Goal: Task Accomplishment & Management: Manage account settings

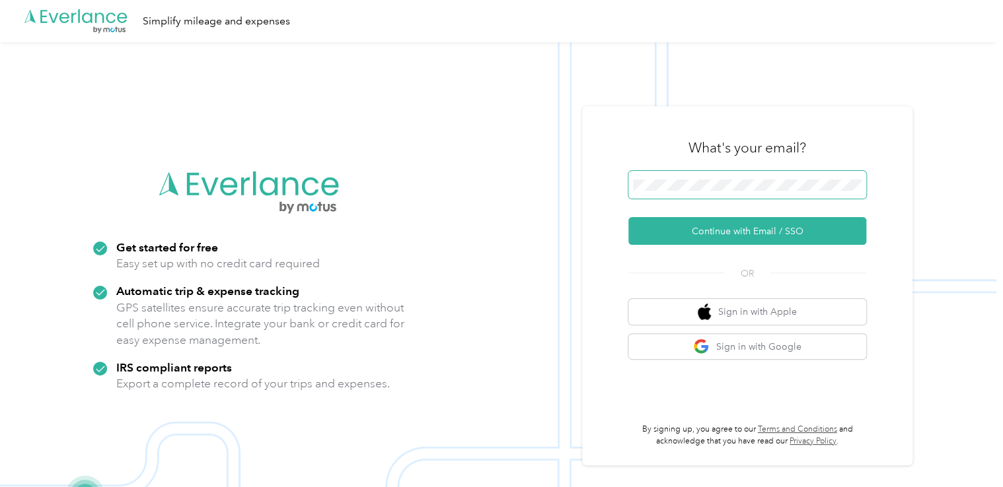
click at [667, 192] on span at bounding box center [747, 185] width 238 height 28
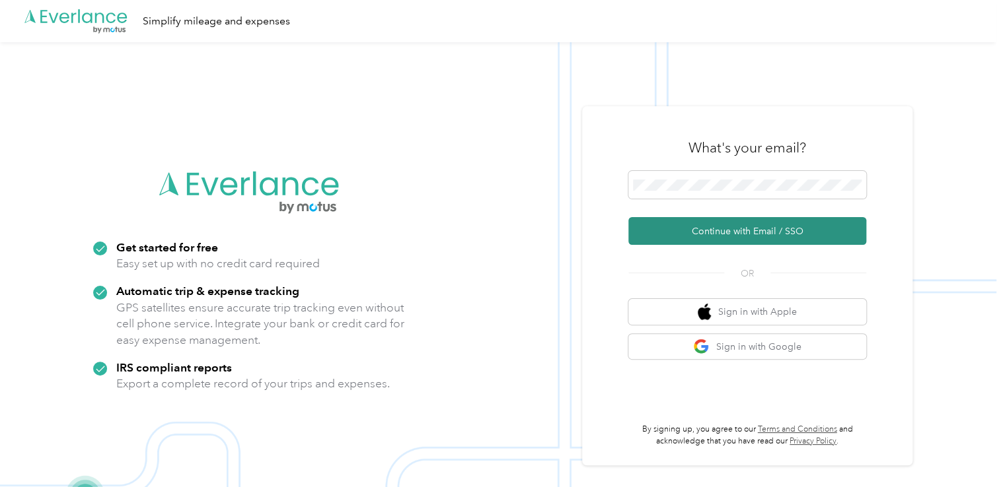
click at [731, 243] on button "Continue with Email / SSO" at bounding box center [747, 231] width 238 height 28
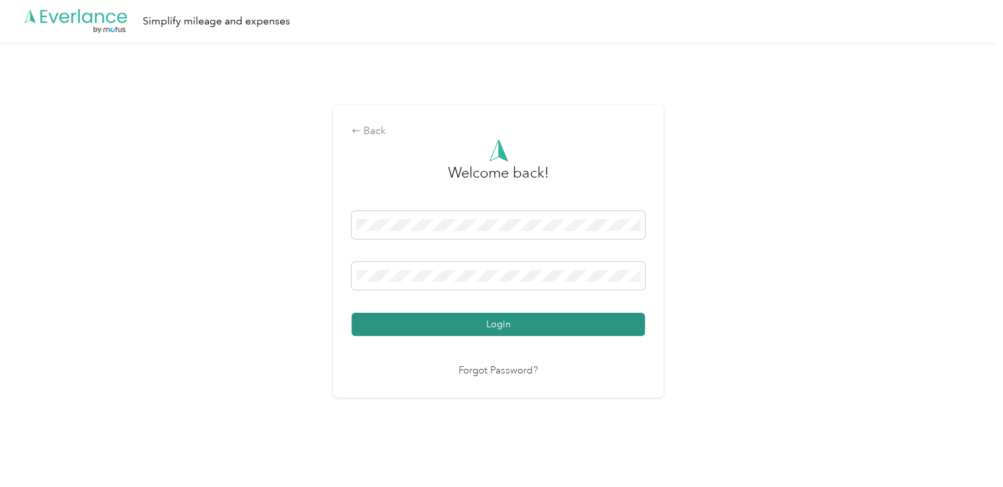
click at [502, 324] on button "Login" at bounding box center [497, 324] width 293 height 23
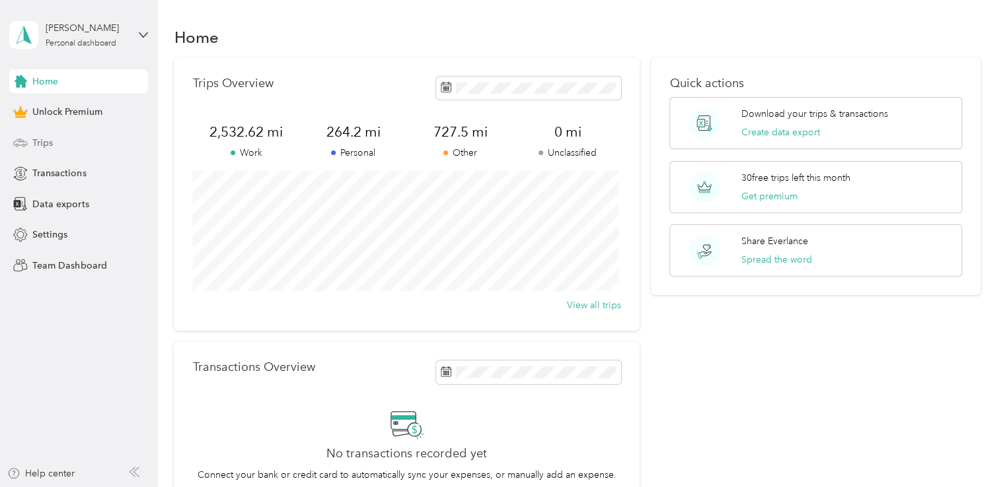
click at [42, 141] on span "Trips" at bounding box center [42, 143] width 20 height 14
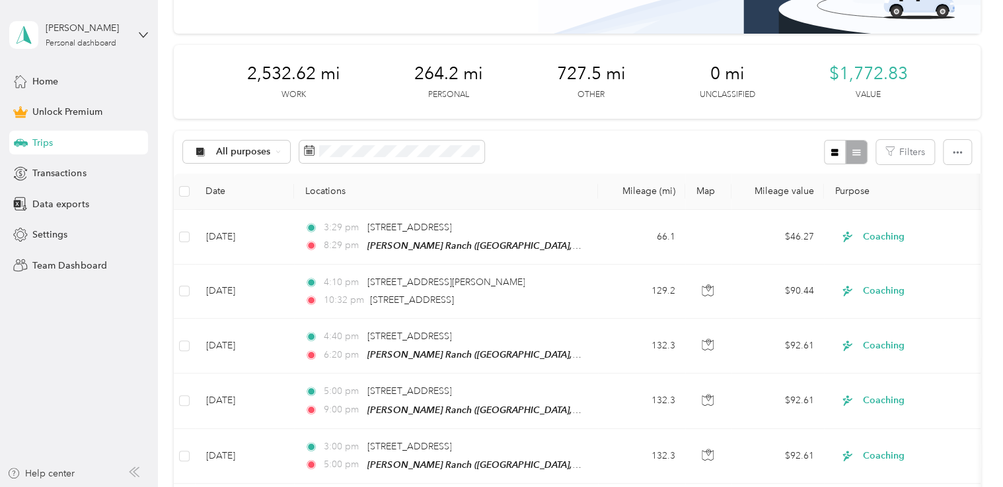
scroll to position [140, 0]
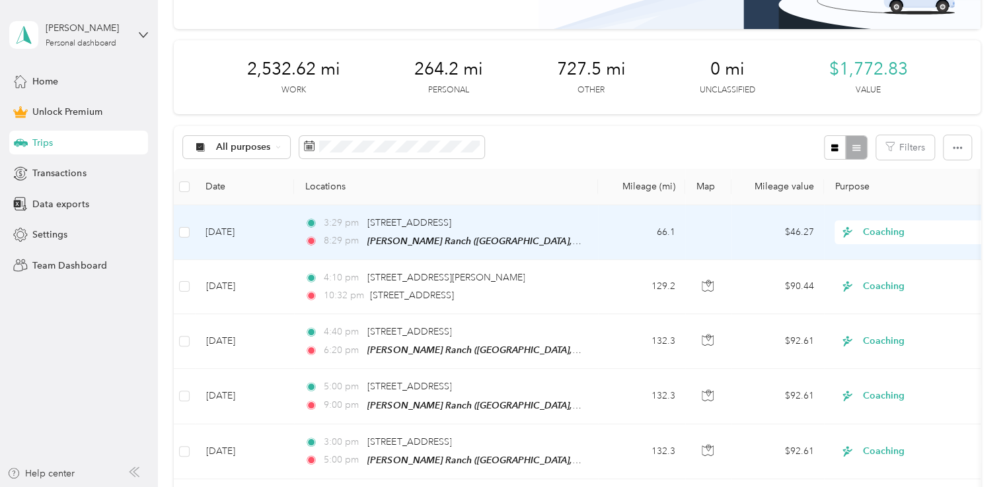
click at [413, 230] on div "3:29 pm [STREET_ADDRESS] 8:29 pm [PERSON_NAME][GEOGRAPHIC_DATA] ([GEOGRAPHIC_DA…" at bounding box center [443, 232] width 277 height 33
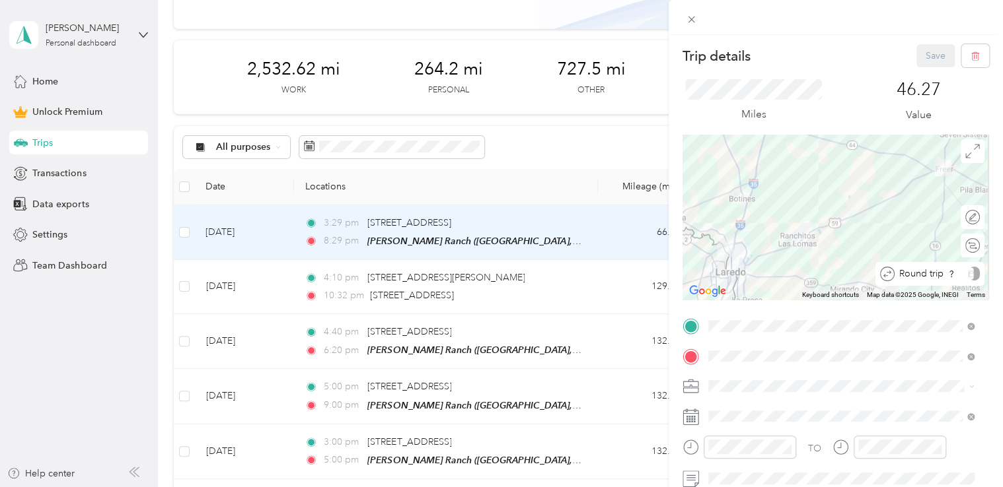
click at [964, 271] on div "Round trip" at bounding box center [936, 274] width 85 height 14
click at [957, 275] on div "Round trip" at bounding box center [929, 274] width 102 height 14
click at [949, 275] on div "Round trip" at bounding box center [929, 274] width 102 height 14
click at [864, 273] on icon at bounding box center [870, 274] width 15 height 15
click at [864, 281] on icon at bounding box center [870, 274] width 15 height 15
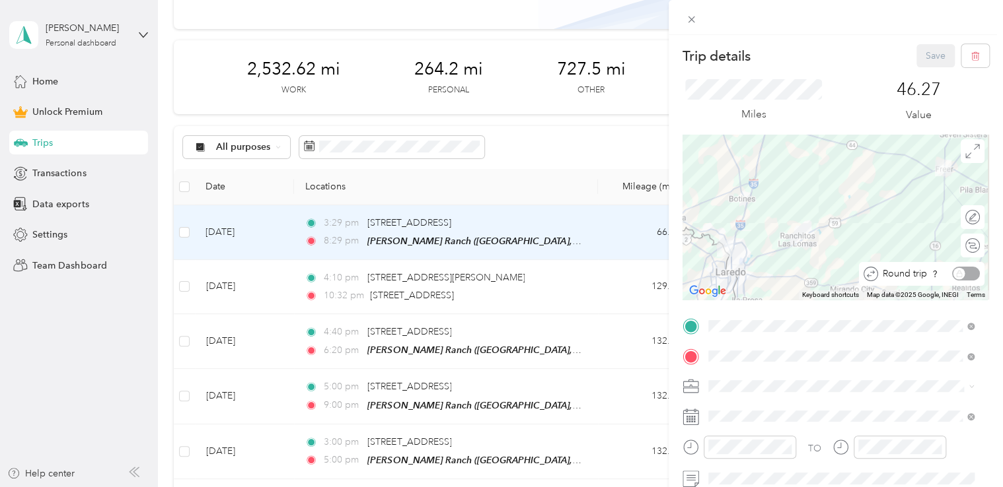
click at [964, 277] on div "Round trip" at bounding box center [929, 274] width 102 height 14
drag, startPoint x: 964, startPoint y: 277, endPoint x: 960, endPoint y: 246, distance: 31.4
click at [965, 246] on icon at bounding box center [972, 245] width 15 height 15
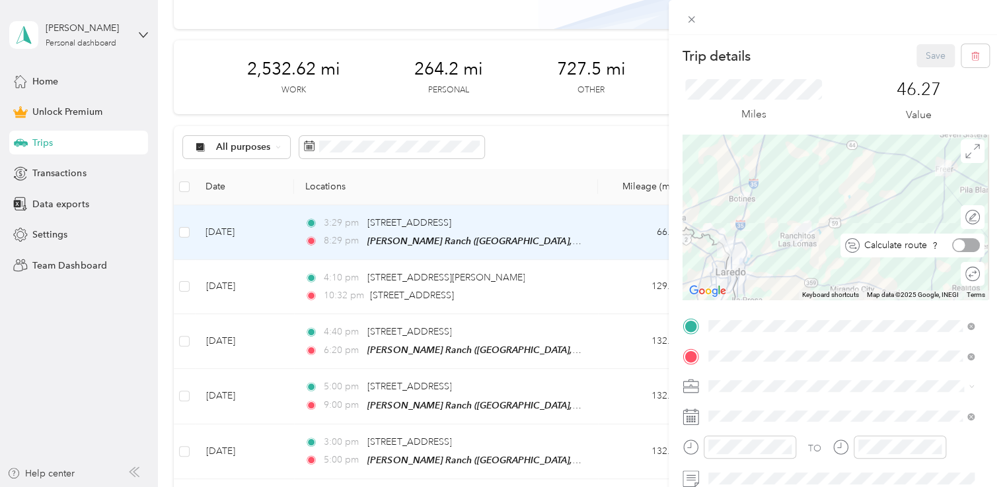
click at [960, 246] on div at bounding box center [966, 245] width 28 height 14
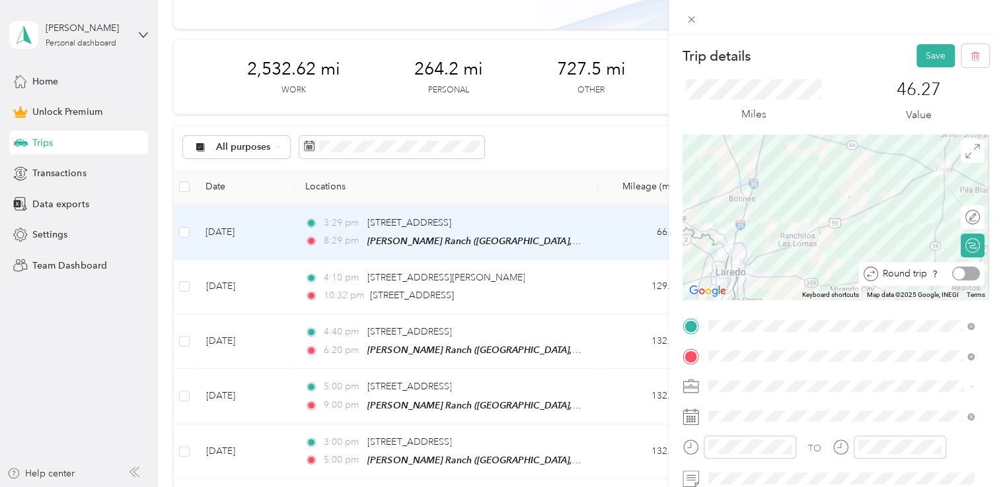
click at [956, 274] on div at bounding box center [966, 274] width 28 height 14
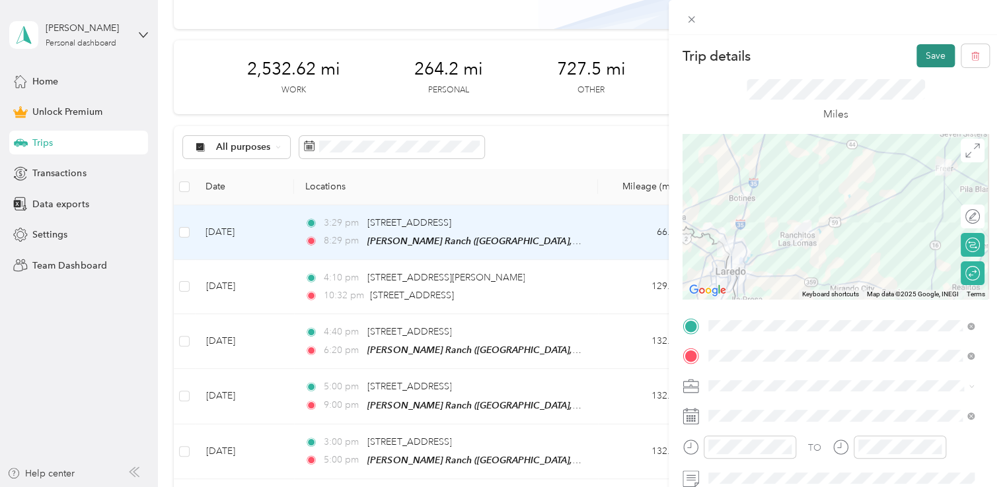
click at [928, 62] on button "Save" at bounding box center [935, 55] width 38 height 23
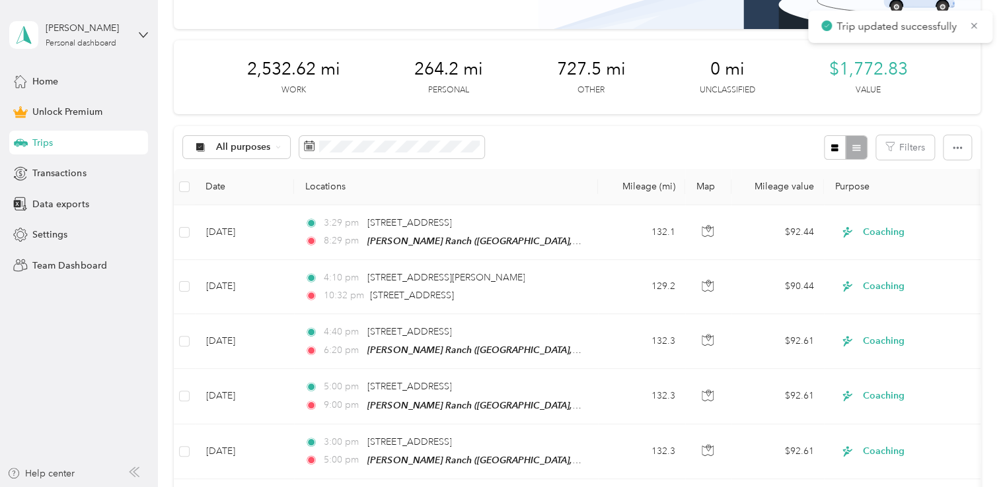
click at [967, 24] on span "Trip updated successfully" at bounding box center [900, 26] width 158 height 17
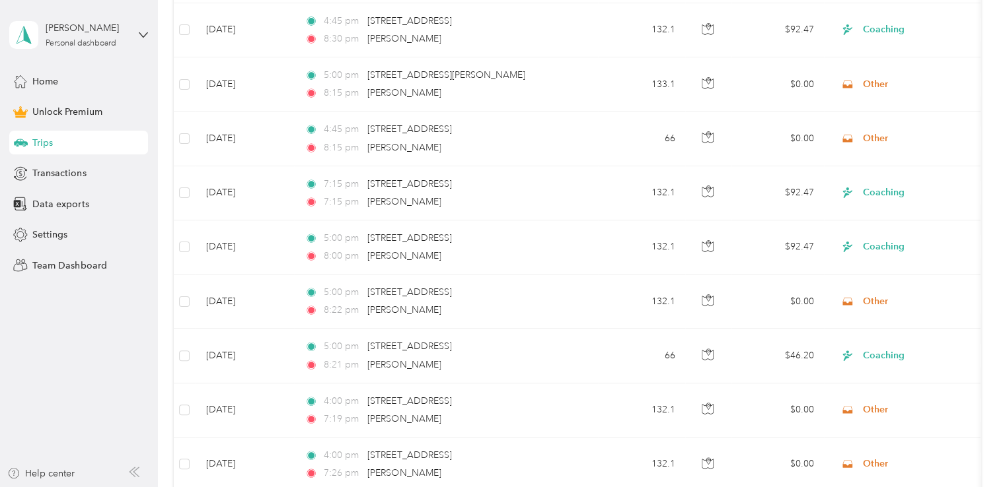
scroll to position [1056, 0]
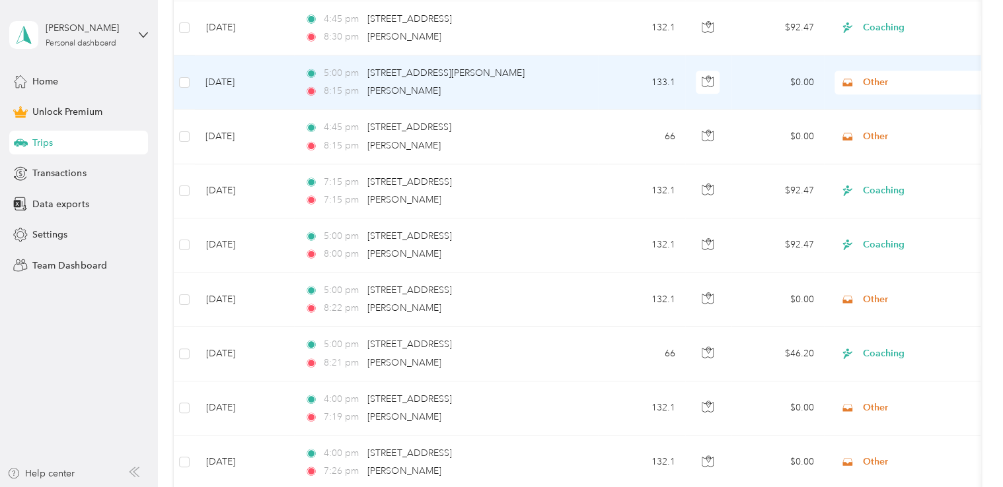
click at [873, 75] on span "Other" at bounding box center [923, 82] width 121 height 15
click at [885, 149] on li "Coaching" at bounding box center [917, 142] width 164 height 23
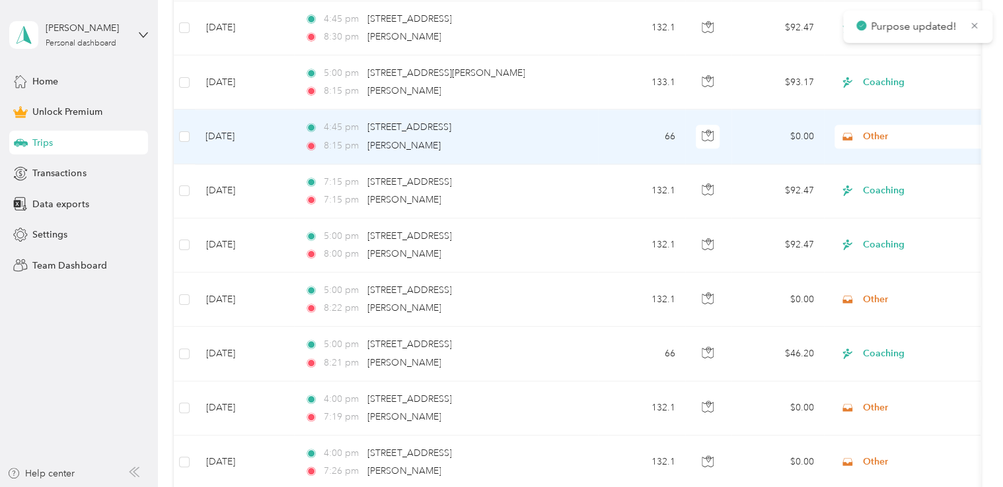
click at [877, 129] on span "Other" at bounding box center [923, 136] width 121 height 15
click at [888, 187] on li "Coaching" at bounding box center [917, 197] width 164 height 23
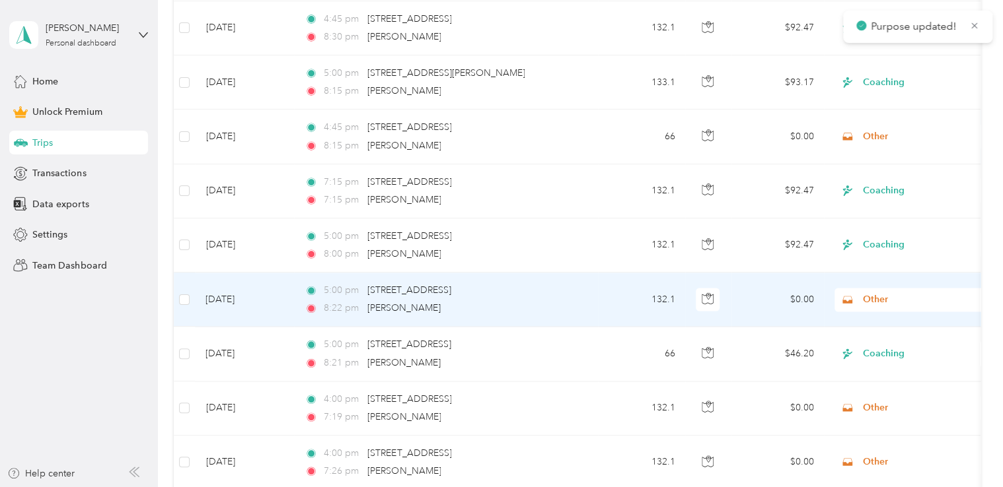
click at [877, 293] on span "Other" at bounding box center [923, 300] width 121 height 15
click at [886, 149] on span "Coaching" at bounding box center [928, 150] width 122 height 14
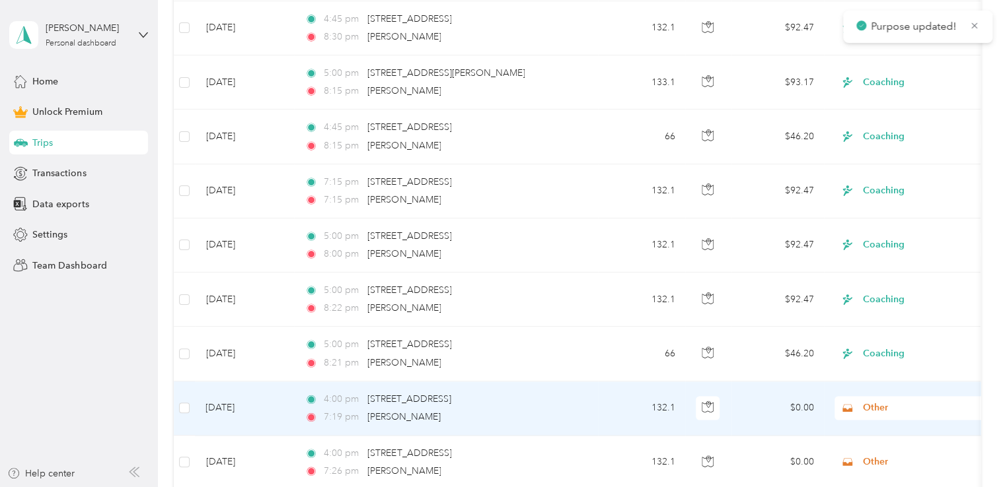
click at [875, 401] on span "Other" at bounding box center [923, 408] width 121 height 15
click at [893, 258] on span "Coaching" at bounding box center [928, 259] width 122 height 14
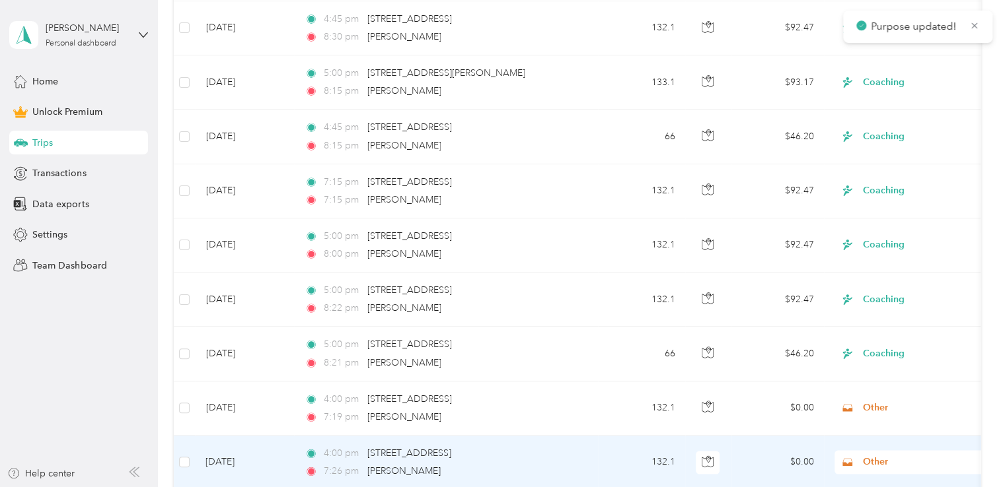
click at [866, 458] on span "Other" at bounding box center [923, 462] width 121 height 15
click at [893, 311] on span "Coaching" at bounding box center [928, 313] width 122 height 14
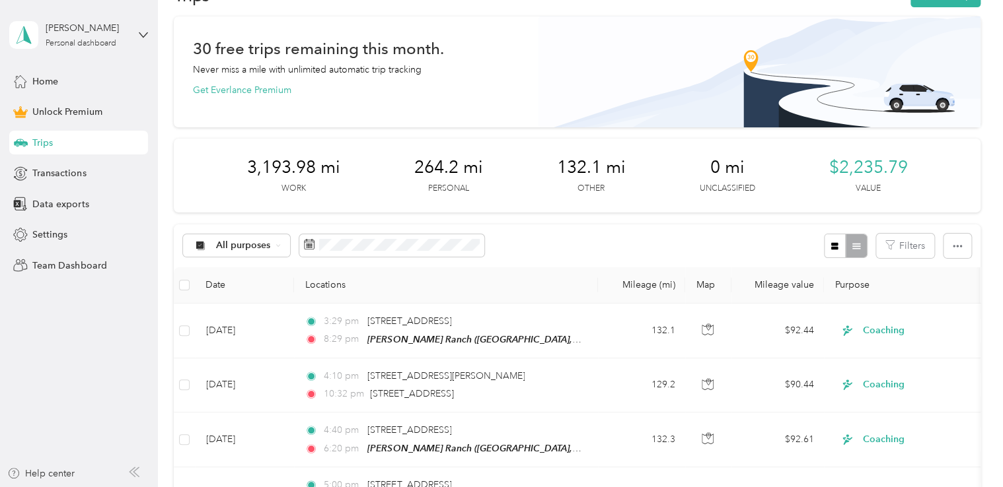
scroll to position [0, 0]
